Goal: Task Accomplishment & Management: Manage account settings

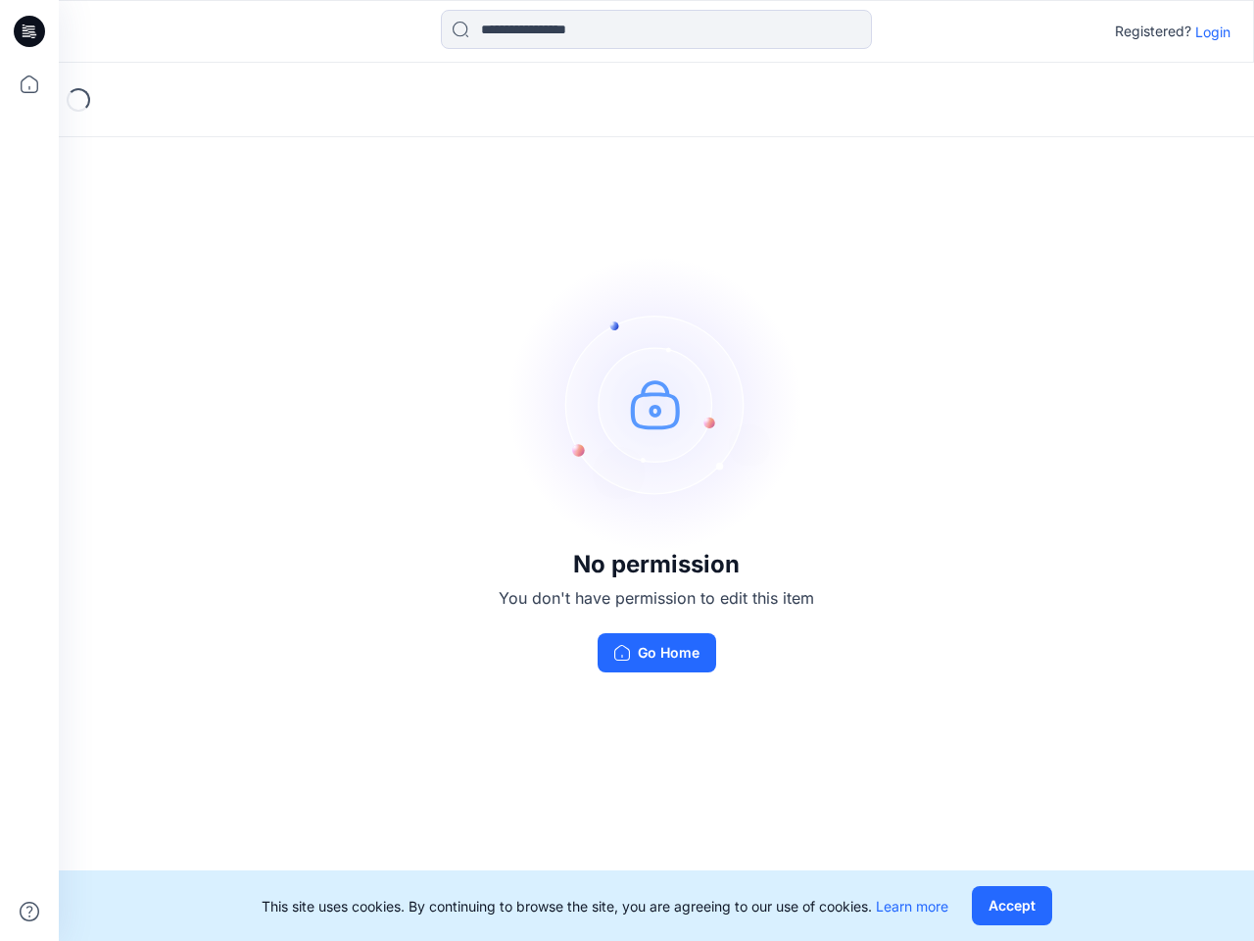
click at [627, 470] on img at bounding box center [657, 404] width 294 height 294
click at [30, 31] on icon at bounding box center [32, 31] width 8 height 1
click at [29, 84] on icon at bounding box center [29, 84] width 43 height 43
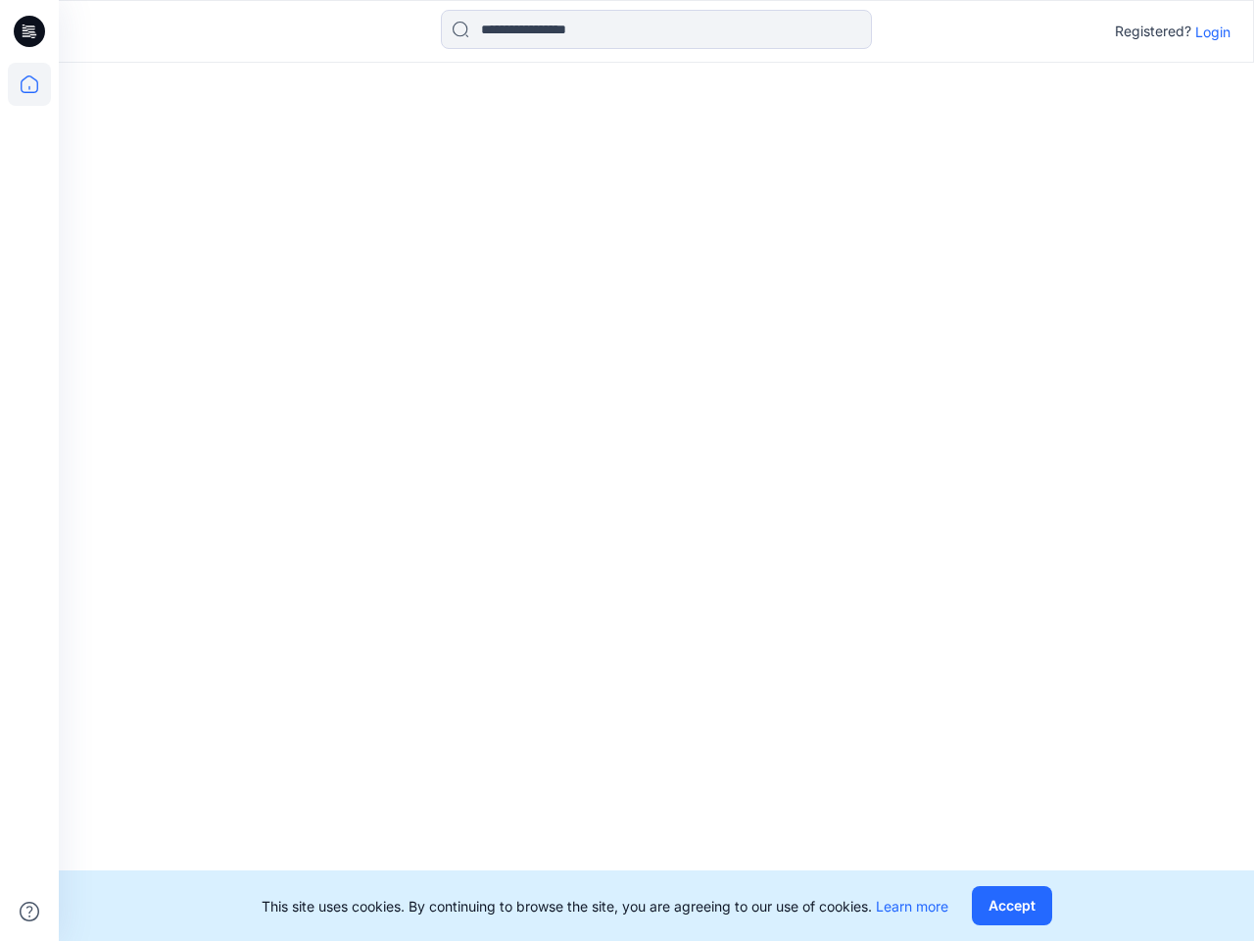
click at [29, 911] on icon at bounding box center [30, 912] width 20 height 20
click at [657, 29] on input at bounding box center [656, 29] width 431 height 39
click at [1213, 31] on p "Login" at bounding box center [1213, 32] width 35 height 21
click at [1011, 906] on button "Accept" at bounding box center [1012, 905] width 80 height 39
